Goal: Information Seeking & Learning: Check status

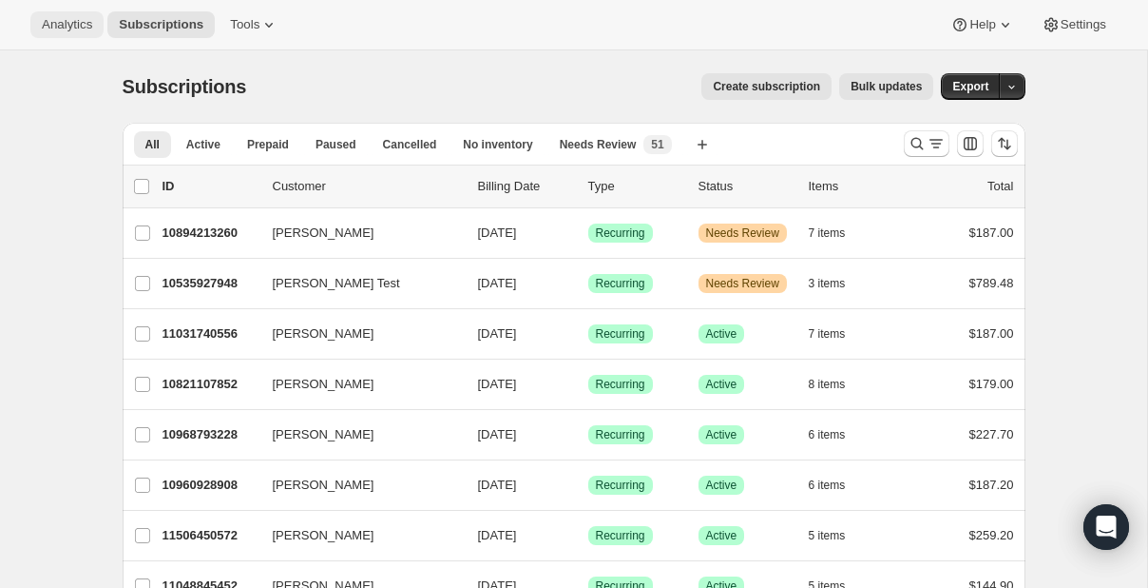
click at [65, 19] on span "Analytics" at bounding box center [67, 24] width 50 height 15
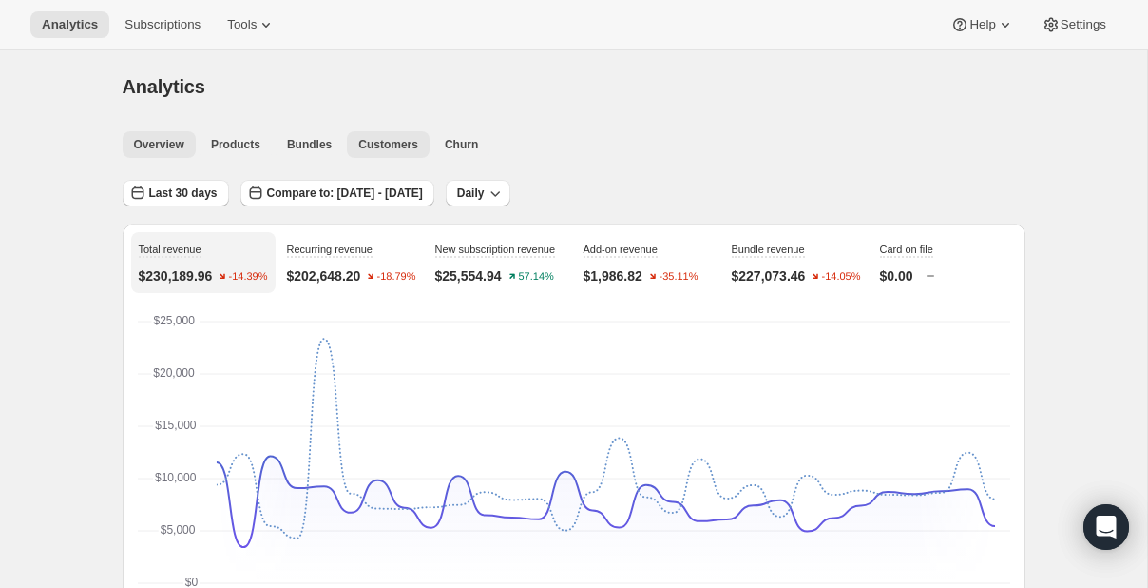
click at [381, 144] on span "Customers" at bounding box center [388, 144] width 60 height 15
